Goal: Transaction & Acquisition: Subscribe to service/newsletter

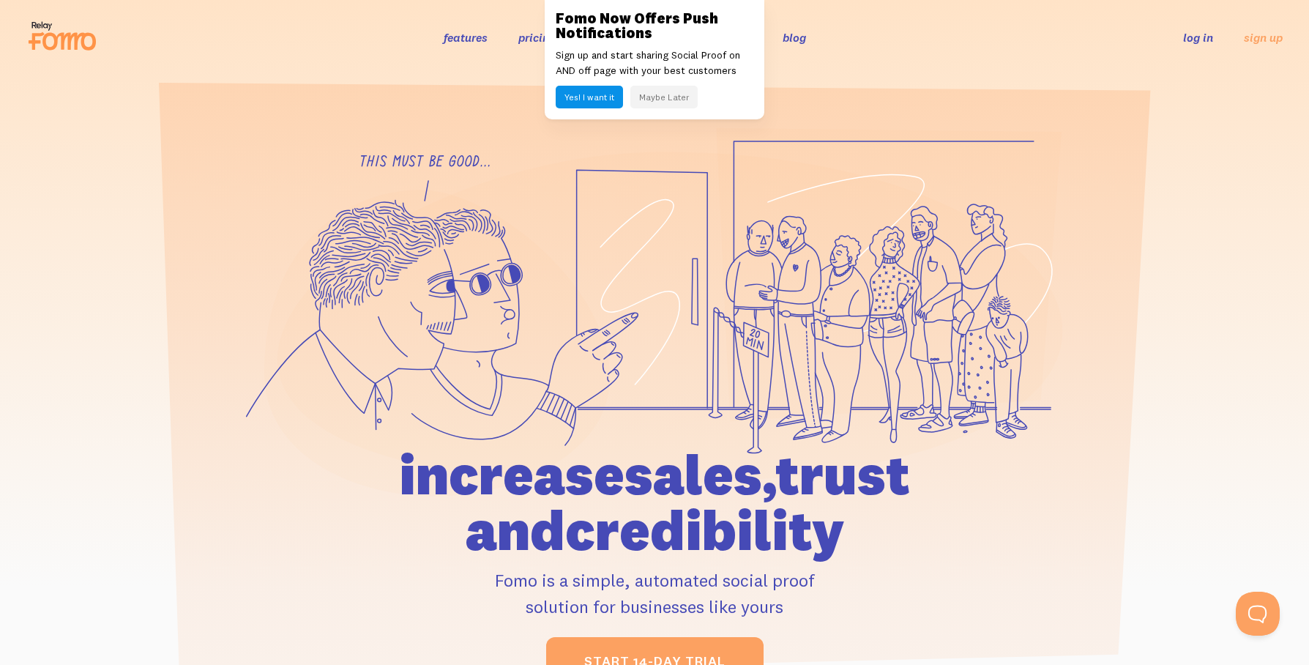
click at [596, 100] on button "Yes! I want it" at bounding box center [589, 97] width 67 height 23
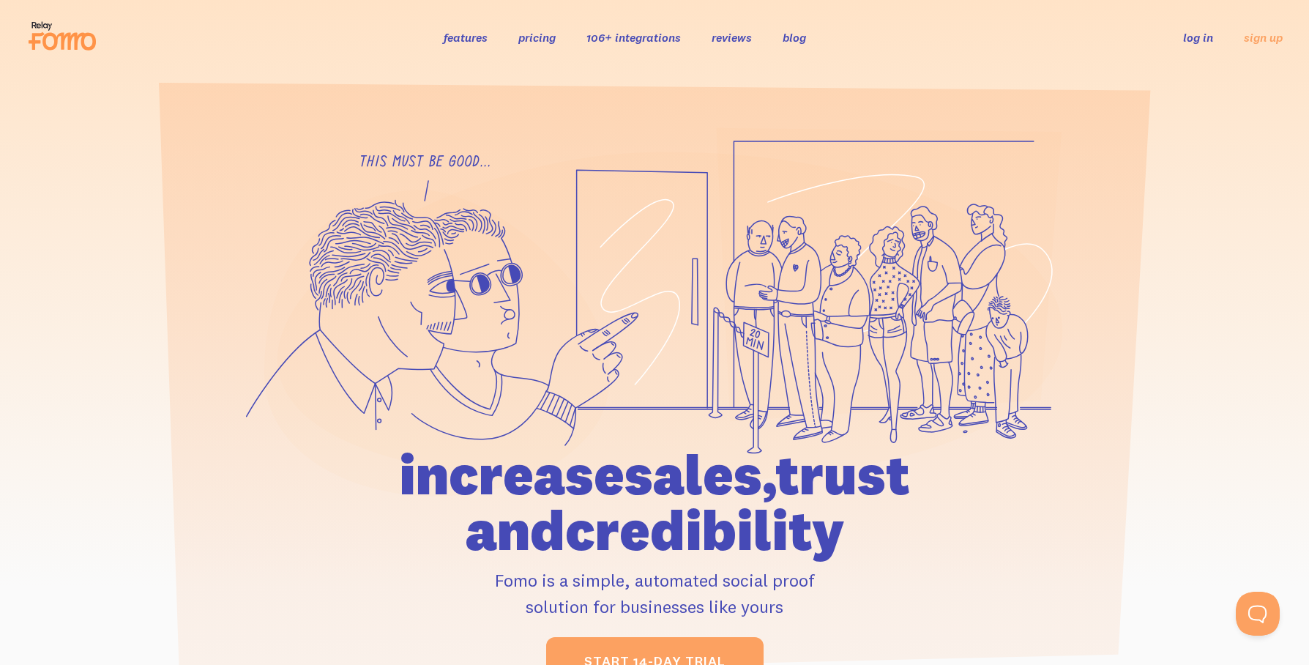
click at [541, 40] on link "pricing" at bounding box center [536, 37] width 37 height 15
click at [548, 41] on link "pricing" at bounding box center [536, 37] width 37 height 15
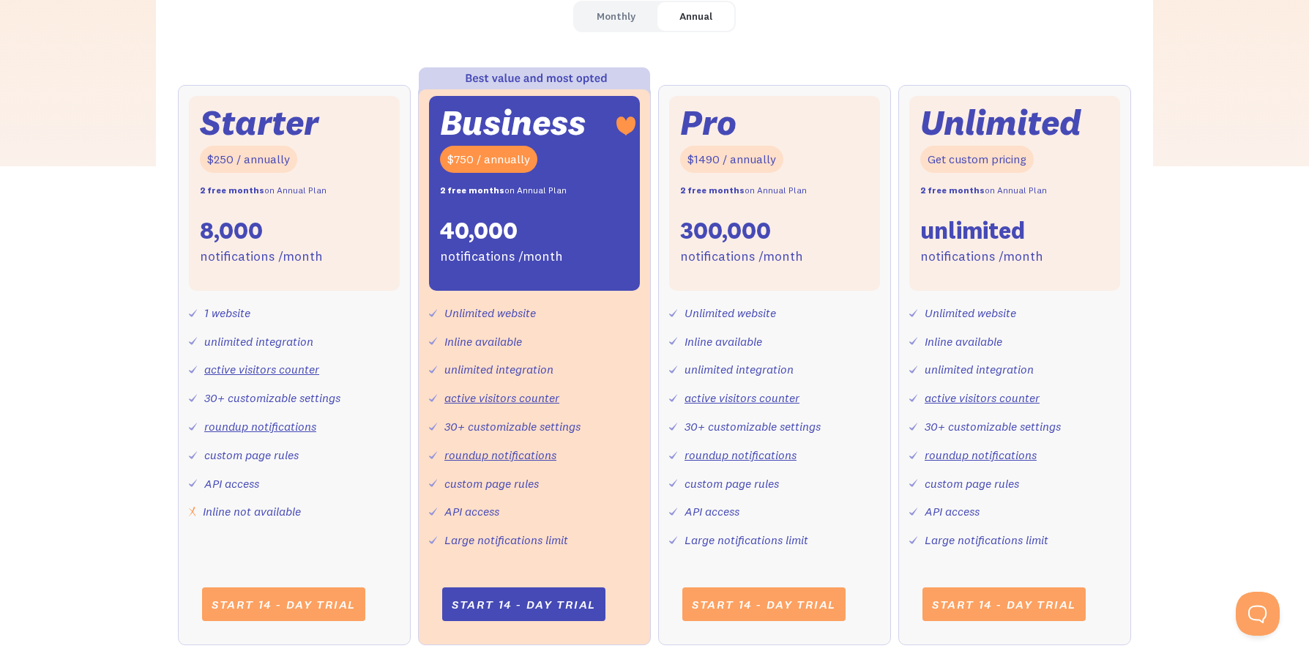
scroll to position [521, 0]
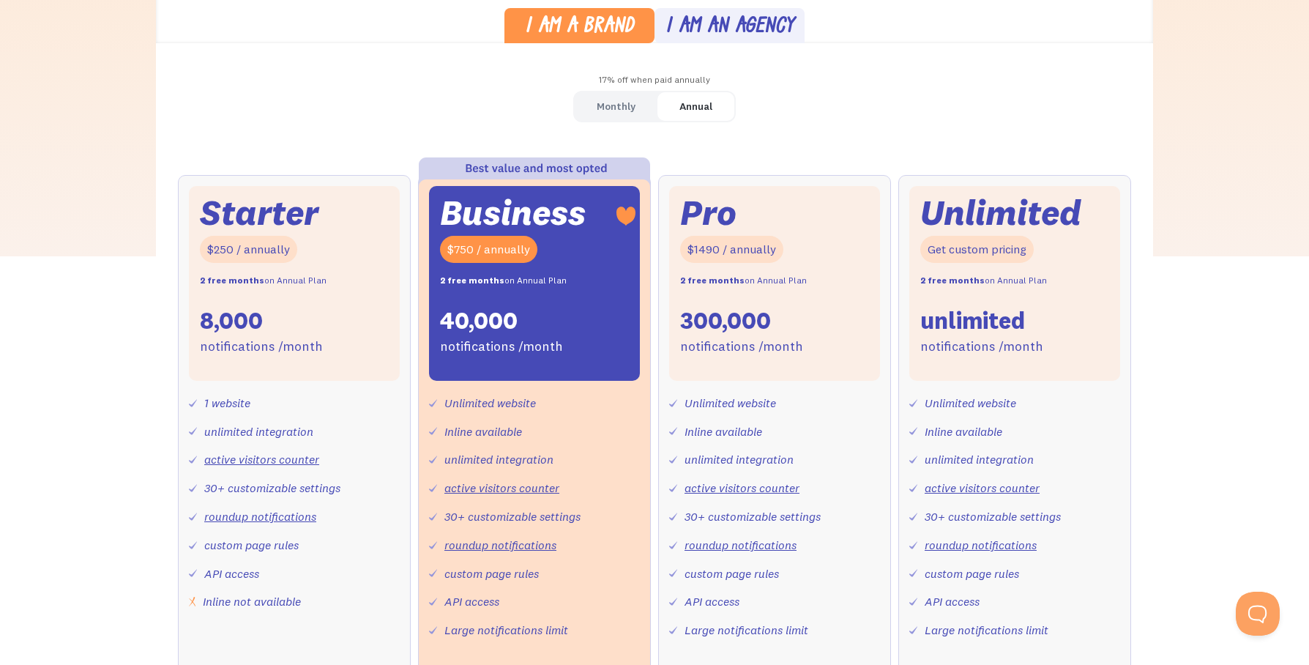
scroll to position [713, 0]
